Goal: Communication & Community: Participate in discussion

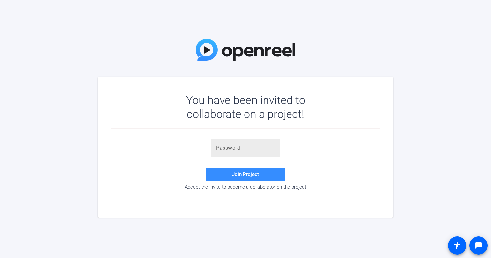
click at [217, 146] on input "text" at bounding box center [245, 148] width 59 height 8
paste input "b(M-U;"
type input "b(M-U;"
click at [252, 174] on span "Join Project" at bounding box center [245, 174] width 27 height 6
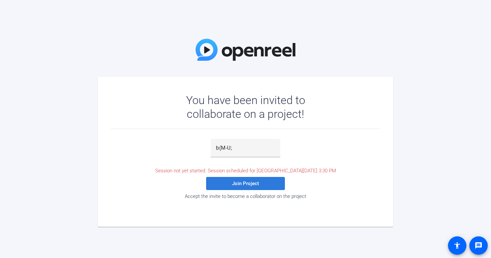
click at [248, 182] on span "Join Project" at bounding box center [245, 183] width 27 height 6
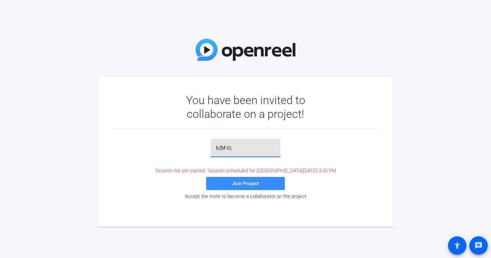
drag, startPoint x: 238, startPoint y: 148, endPoint x: 207, endPoint y: 144, distance: 30.8
click at [207, 144] on div "b(M-U; Session not yet started. Session scheduled for [DATE] 3:30 PM Join Proje…" at bounding box center [245, 169] width 269 height 60
paste input "b(M-U;"
type input "b(M-U;"
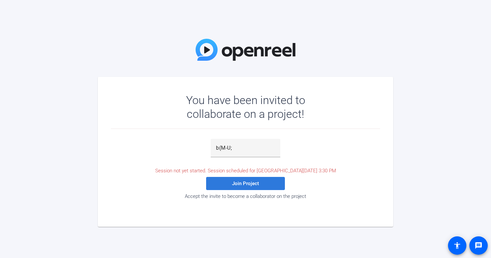
click at [246, 184] on span "Join Project" at bounding box center [245, 183] width 27 height 6
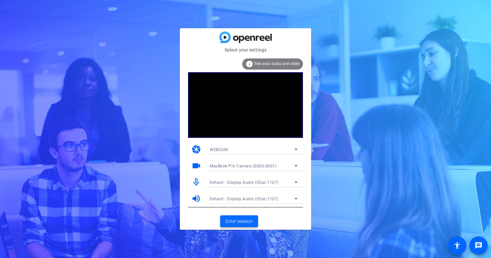
click at [238, 222] on span "Enter session" at bounding box center [238, 221] width 27 height 7
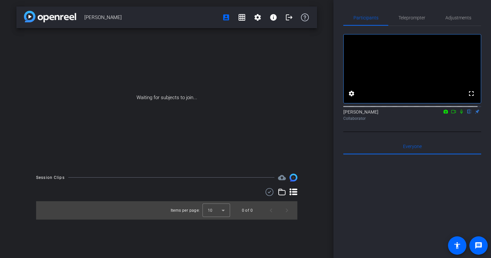
click at [451, 114] on icon at bounding box center [453, 111] width 5 height 5
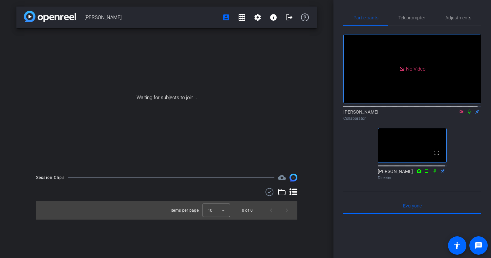
click at [459, 114] on icon at bounding box center [461, 111] width 5 height 5
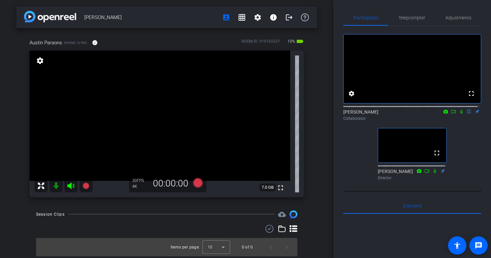
click at [451, 114] on icon at bounding box center [453, 111] width 5 height 5
click at [467, 114] on icon at bounding box center [469, 111] width 5 height 5
click at [468, 114] on icon at bounding box center [470, 112] width 4 height 4
click at [468, 114] on icon at bounding box center [469, 112] width 3 height 4
click at [467, 114] on icon at bounding box center [469, 111] width 5 height 5
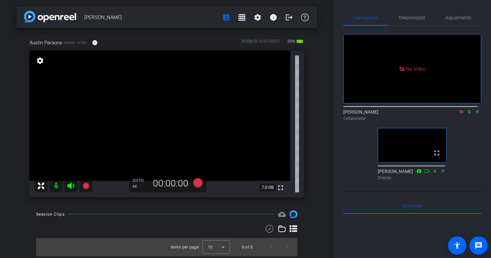
click at [459, 114] on icon at bounding box center [461, 111] width 5 height 5
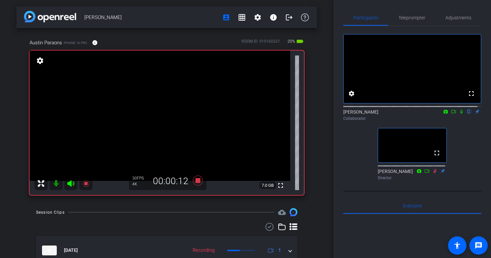
click at [451, 113] on icon at bounding box center [453, 111] width 5 height 3
click at [467, 114] on icon at bounding box center [469, 111] width 5 height 5
click at [468, 114] on icon at bounding box center [470, 112] width 4 height 4
click at [467, 114] on icon at bounding box center [469, 111] width 5 height 5
click at [468, 114] on icon at bounding box center [470, 112] width 4 height 4
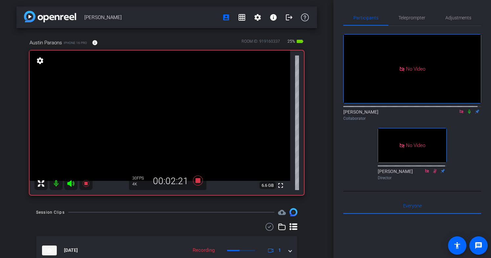
click at [467, 114] on icon at bounding box center [469, 111] width 5 height 5
click at [473, 121] on div "[PERSON_NAME] Collaborator" at bounding box center [412, 115] width 138 height 13
click at [468, 114] on icon at bounding box center [470, 112] width 4 height 4
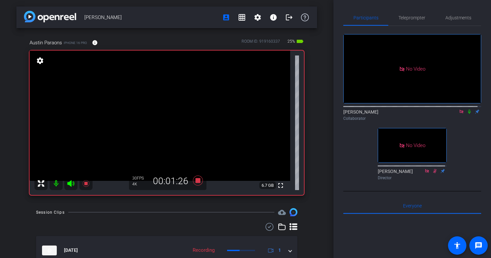
click at [467, 114] on icon at bounding box center [469, 111] width 5 height 5
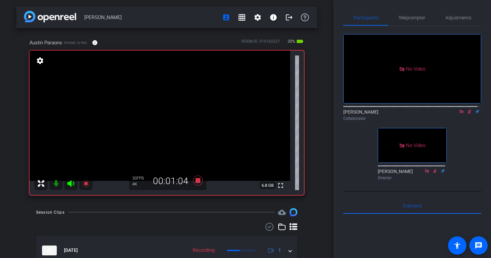
click at [468, 114] on icon at bounding box center [470, 112] width 4 height 4
click at [467, 114] on icon at bounding box center [469, 111] width 5 height 5
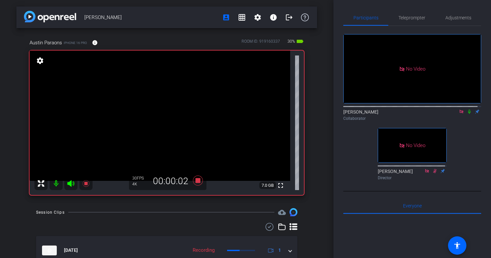
click at [467, 114] on icon at bounding box center [469, 111] width 5 height 5
click at [468, 114] on icon at bounding box center [469, 112] width 3 height 4
click at [467, 114] on icon at bounding box center [469, 111] width 5 height 5
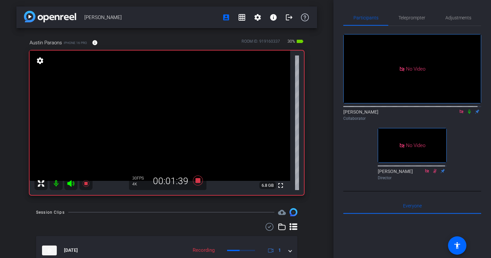
click at [467, 114] on icon at bounding box center [469, 111] width 5 height 5
click at [468, 114] on icon at bounding box center [470, 112] width 4 height 4
click at [467, 114] on icon at bounding box center [469, 111] width 5 height 5
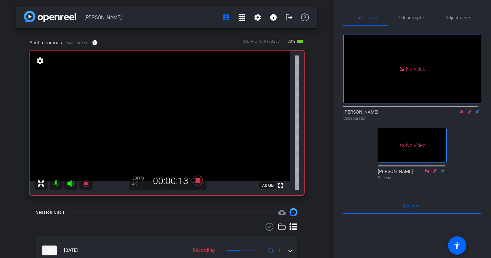
click at [468, 114] on icon at bounding box center [470, 112] width 4 height 4
click at [467, 114] on icon at bounding box center [469, 111] width 5 height 5
click at [468, 114] on icon at bounding box center [469, 112] width 3 height 4
click at [467, 114] on icon at bounding box center [469, 111] width 5 height 5
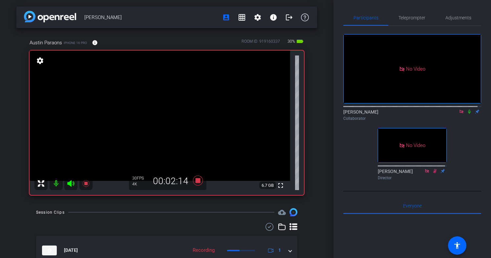
click at [459, 113] on icon at bounding box center [461, 112] width 4 height 4
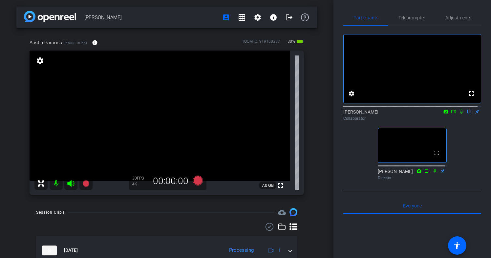
click at [451, 114] on icon at bounding box center [453, 111] width 5 height 5
